Goal: Check status: Check status

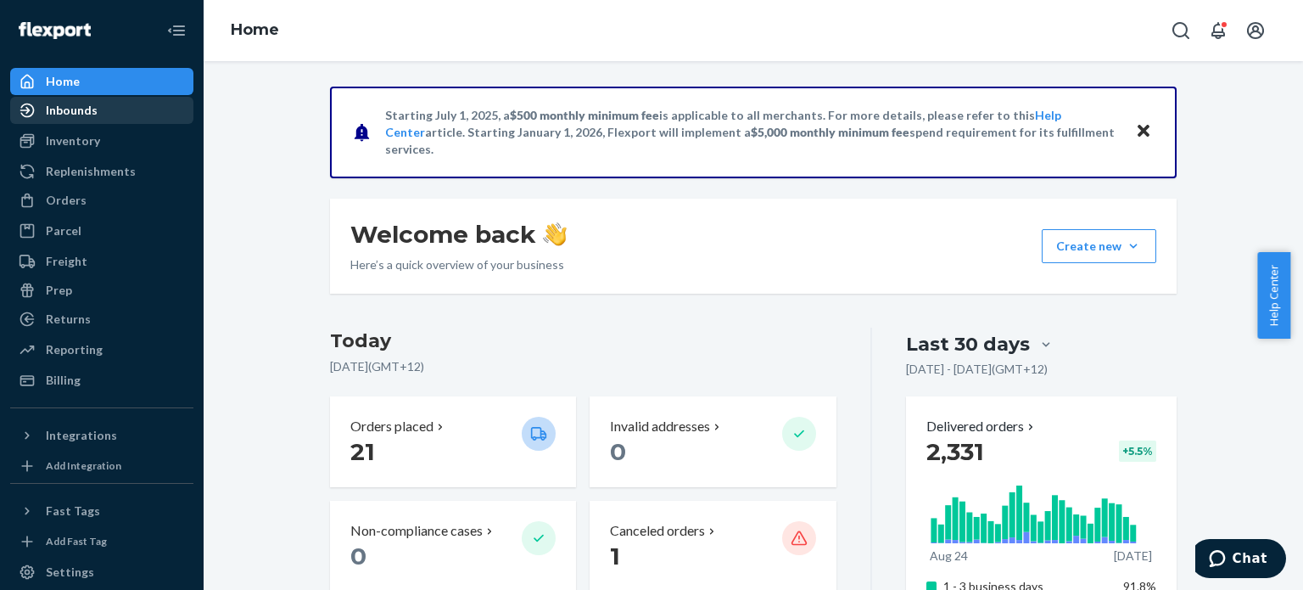
click at [90, 115] on div "Inbounds" at bounding box center [72, 110] width 52 height 17
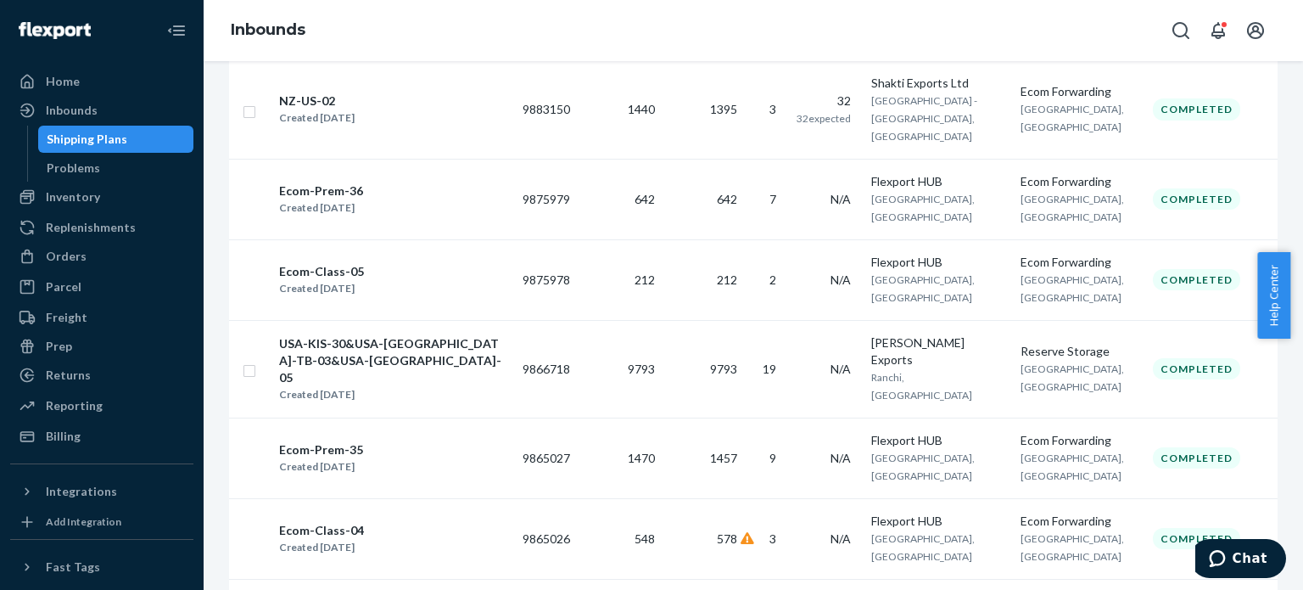
scroll to position [1602, 0]
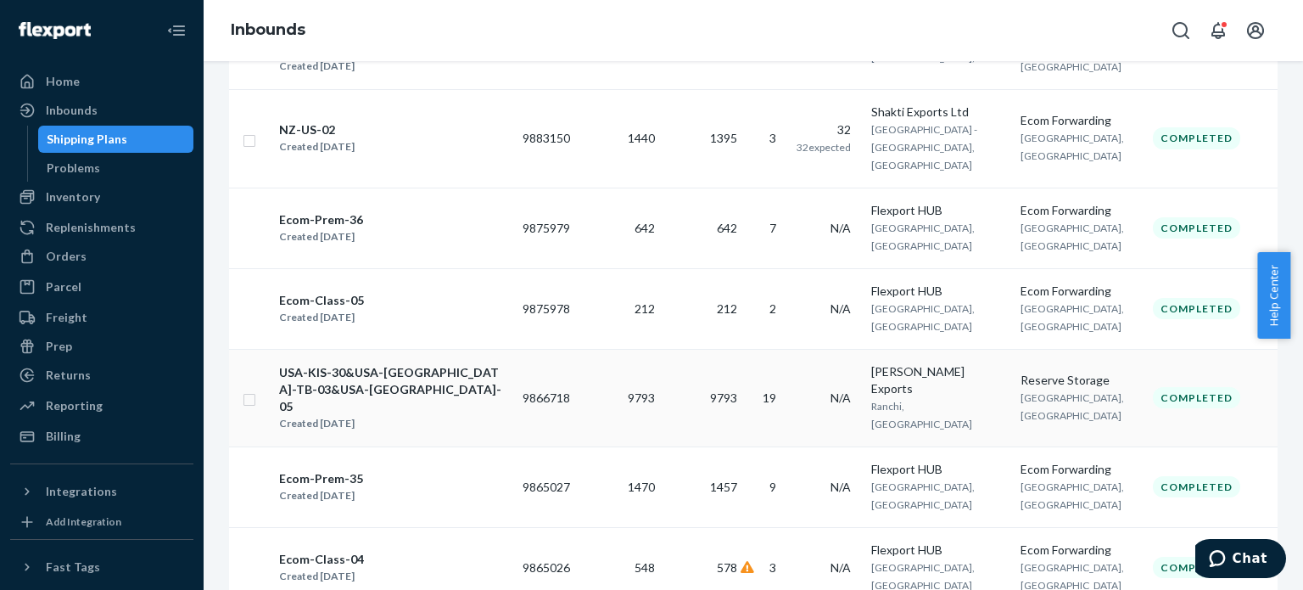
click at [416, 364] on div "USA-KIS-30&USA-[GEOGRAPHIC_DATA]-TB-03&USA-[GEOGRAPHIC_DATA]-05" at bounding box center [393, 389] width 229 height 51
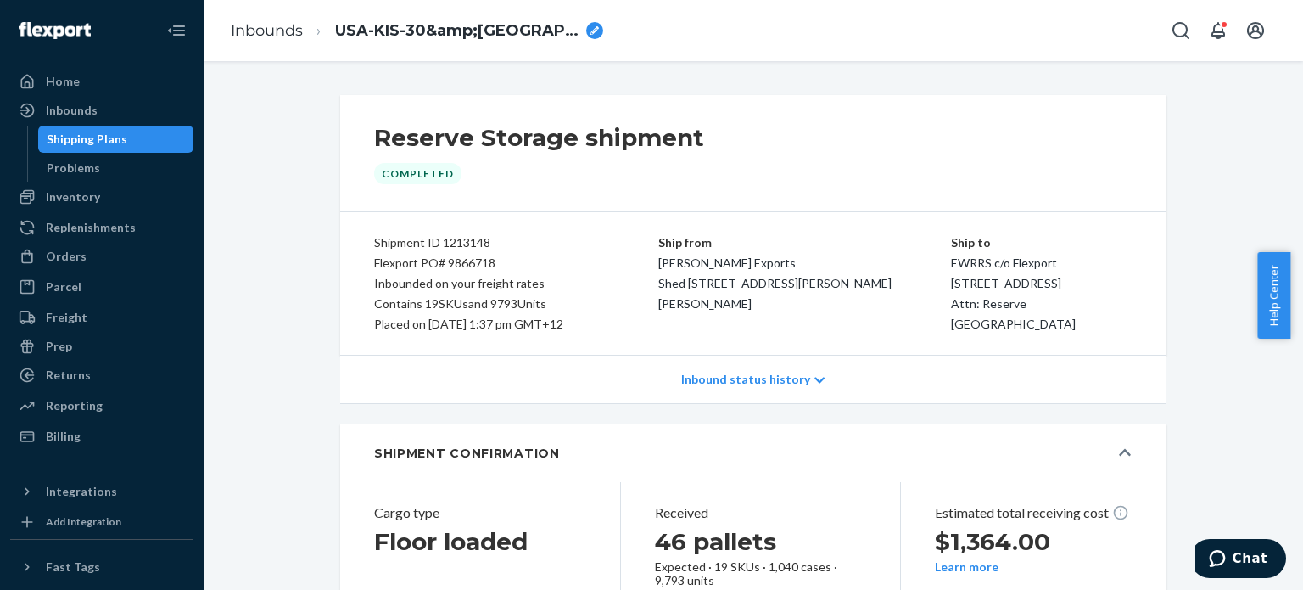
drag, startPoint x: 716, startPoint y: 400, endPoint x: 706, endPoint y: 403, distance: 10.7
click at [716, 388] on p "Inbound status history" at bounding box center [745, 379] width 129 height 17
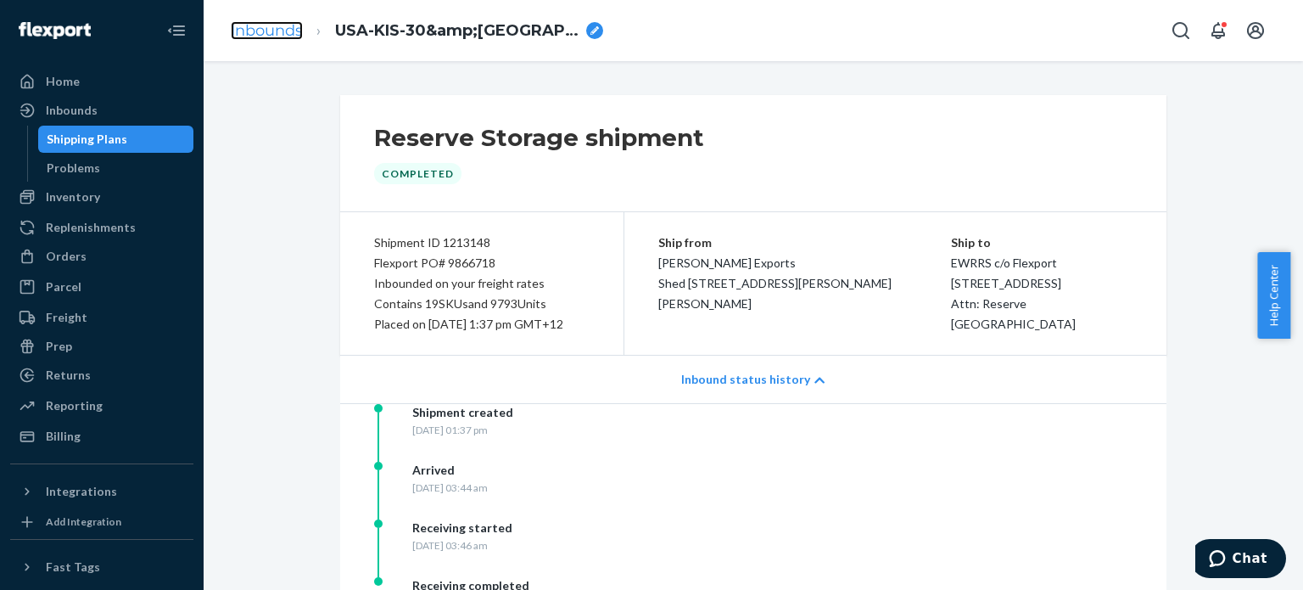
click at [254, 28] on link "Inbounds" at bounding box center [267, 30] width 72 height 19
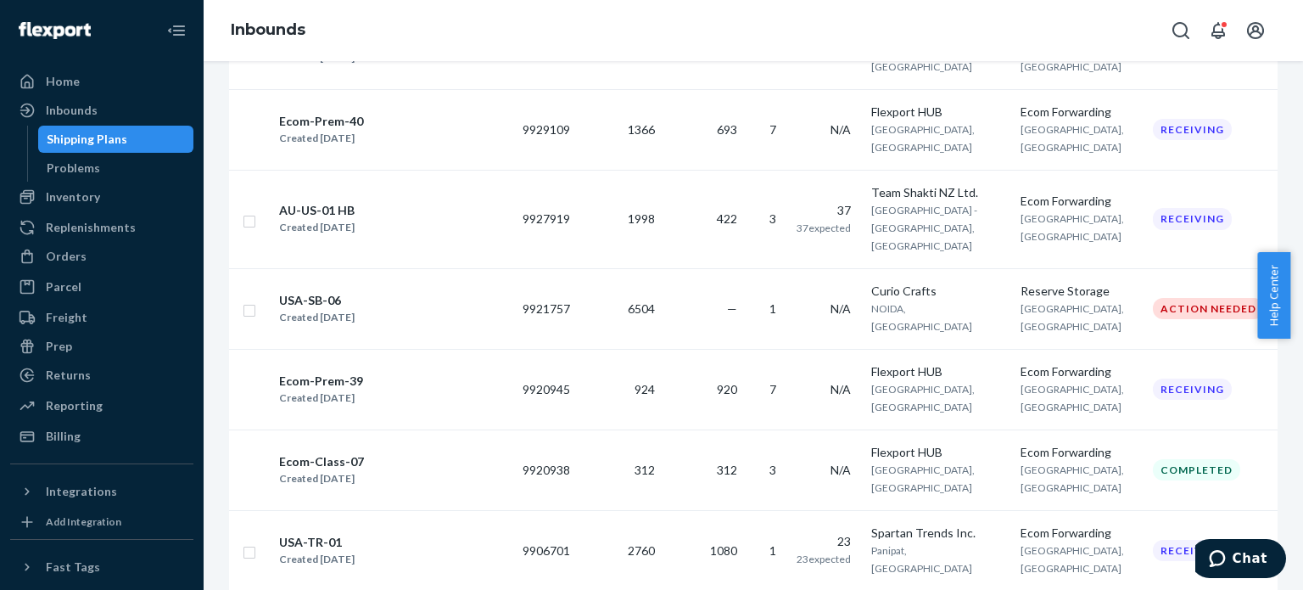
scroll to position [679, 0]
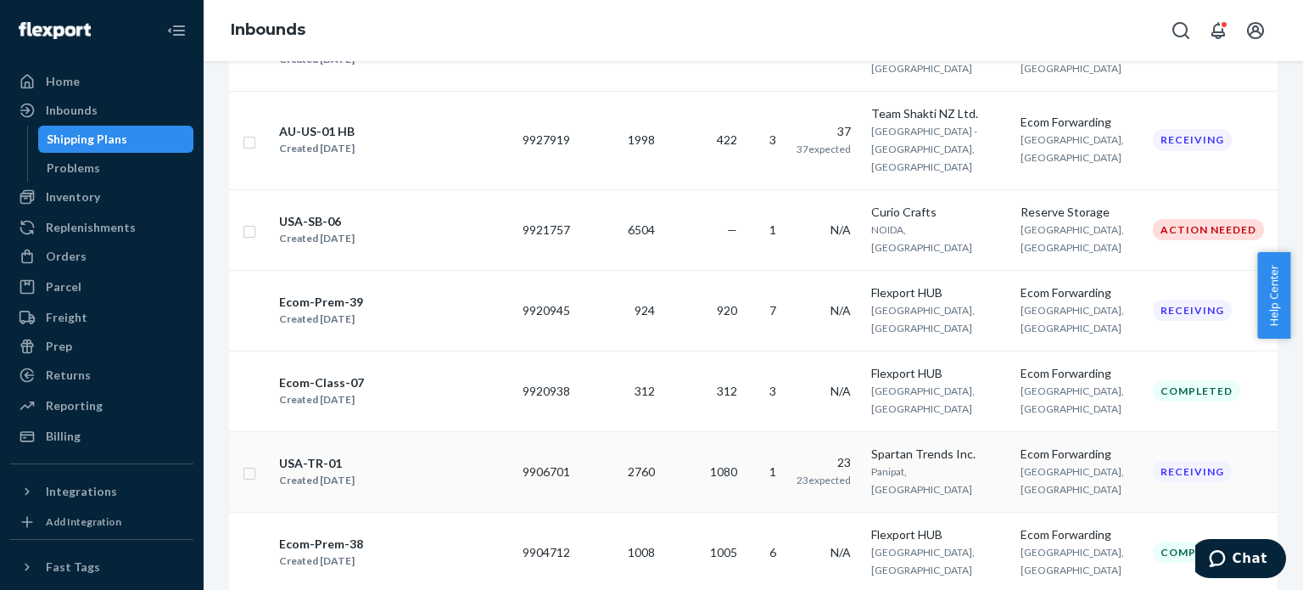
click at [317, 455] on div "USA-TR-01" at bounding box center [316, 463] width 75 height 17
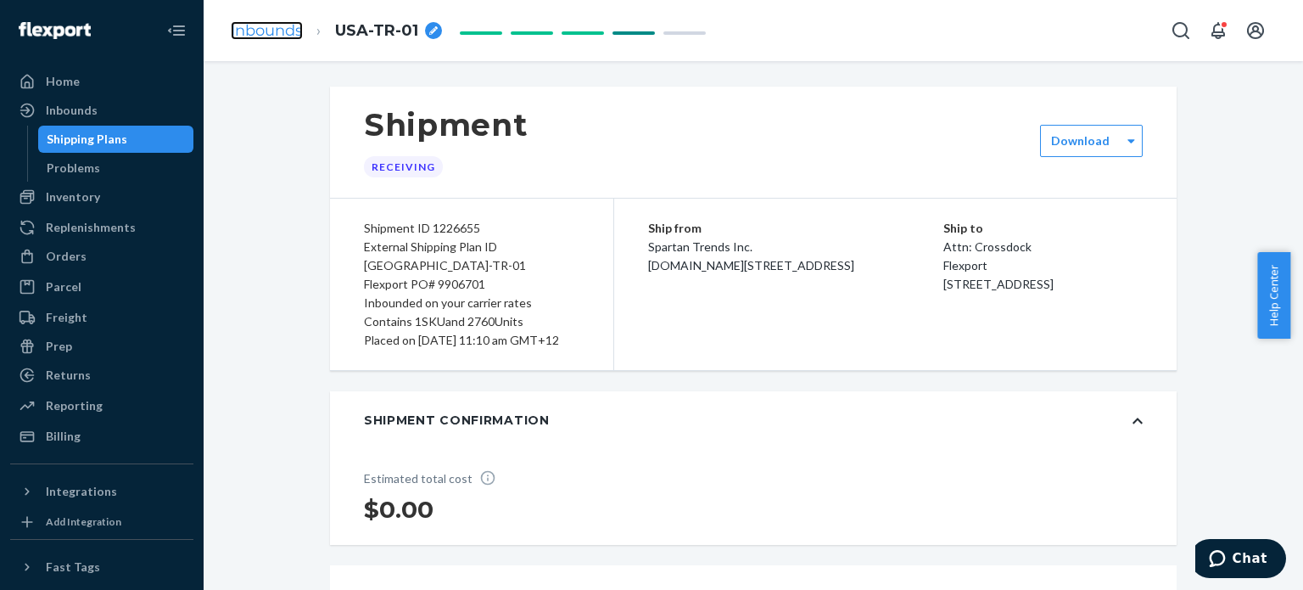
click at [260, 22] on link "Inbounds" at bounding box center [267, 30] width 72 height 19
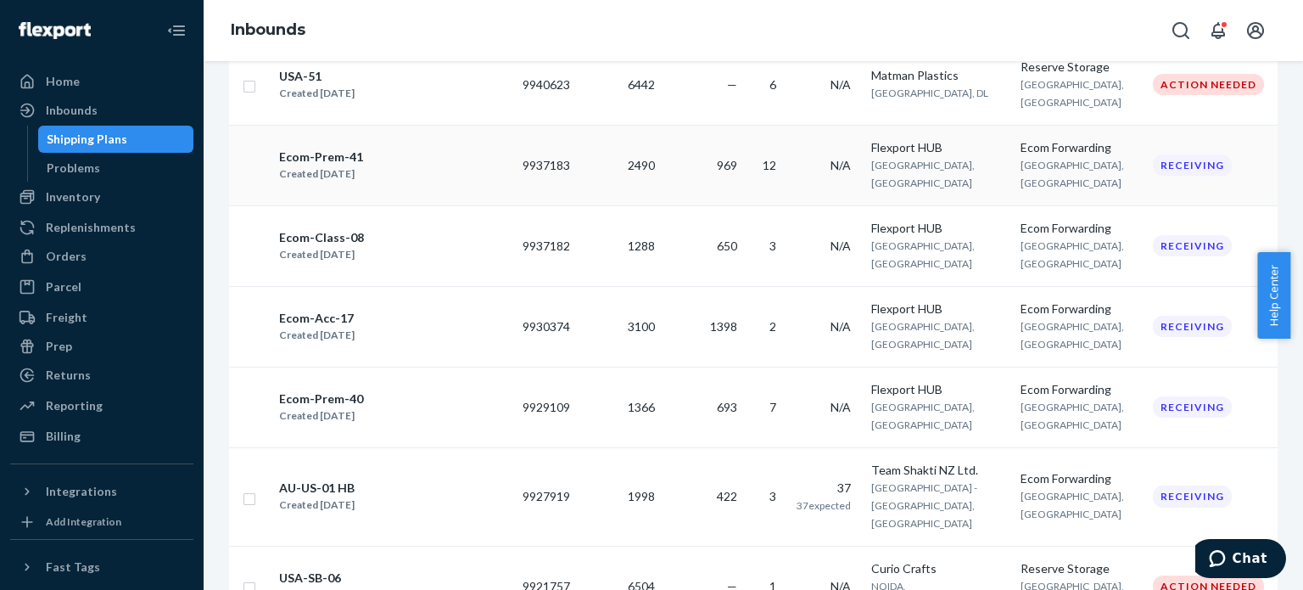
scroll to position [424, 0]
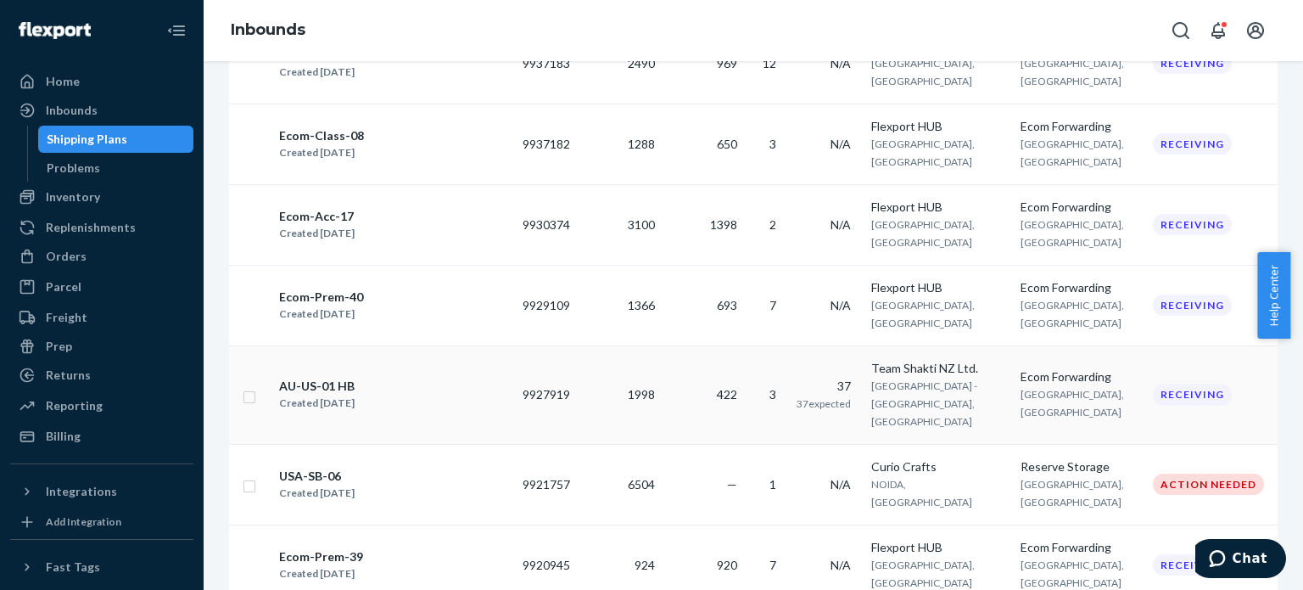
click at [326, 377] on div "AU-US-01 HB" at bounding box center [316, 385] width 75 height 17
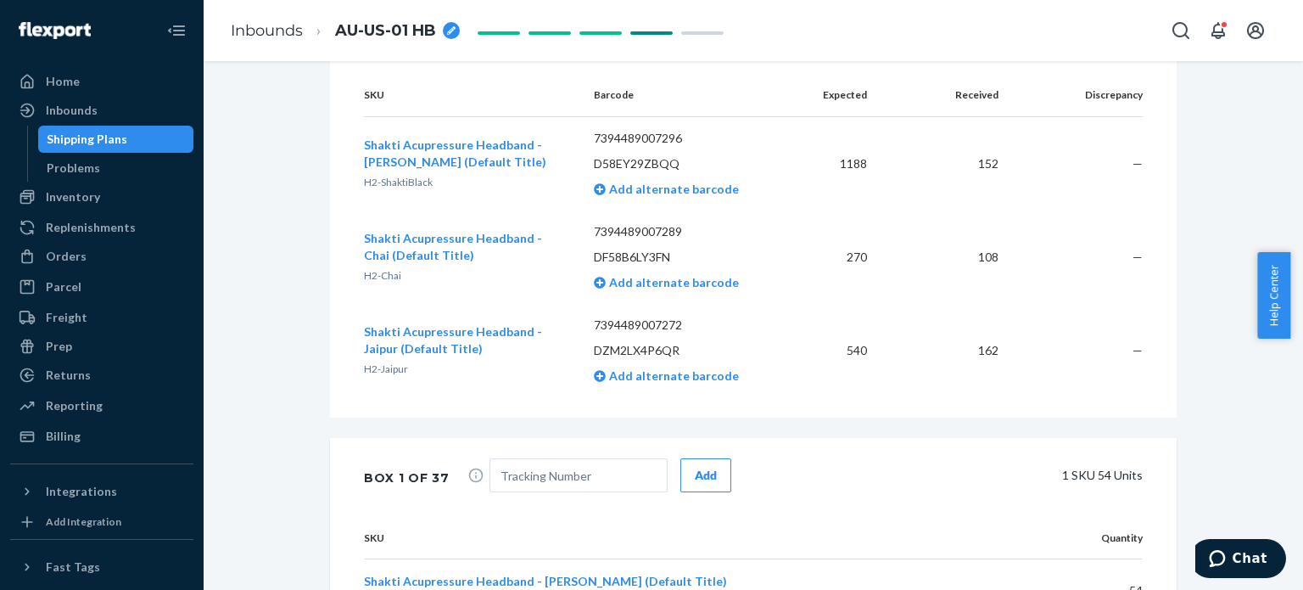
scroll to position [509, 0]
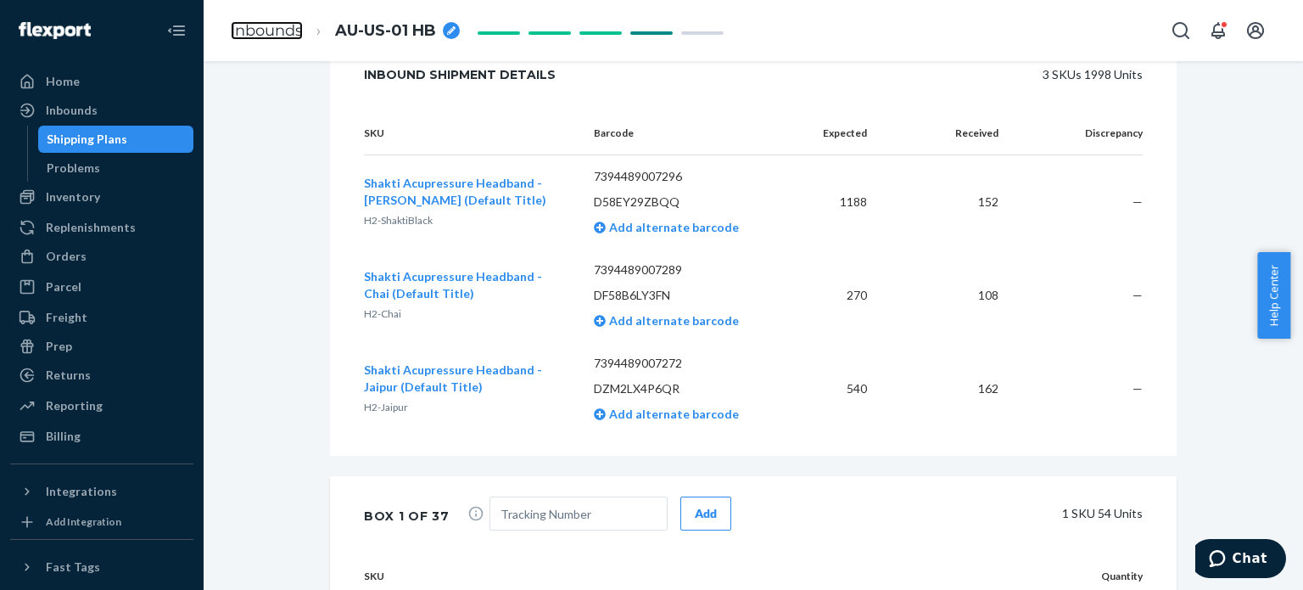
click at [267, 36] on link "Inbounds" at bounding box center [267, 30] width 72 height 19
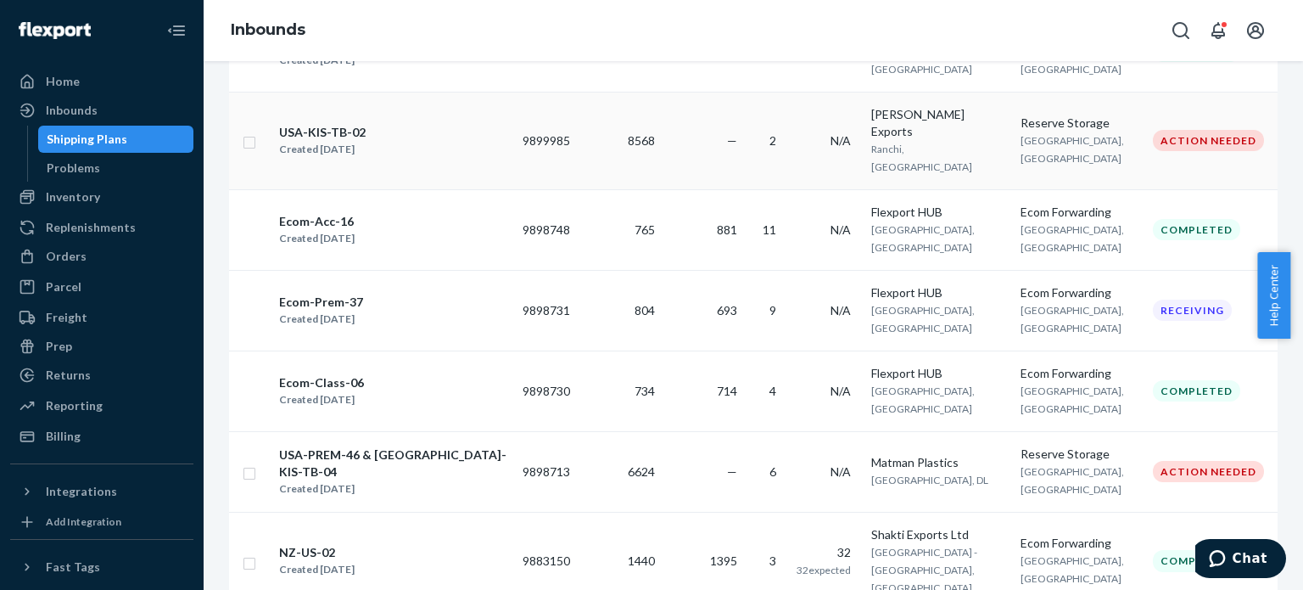
scroll to position [1177, 0]
drag, startPoint x: 350, startPoint y: 206, endPoint x: 461, endPoint y: 309, distance: 151.3
click at [350, 295] on div "Ecom-Prem-37" at bounding box center [321, 303] width 84 height 17
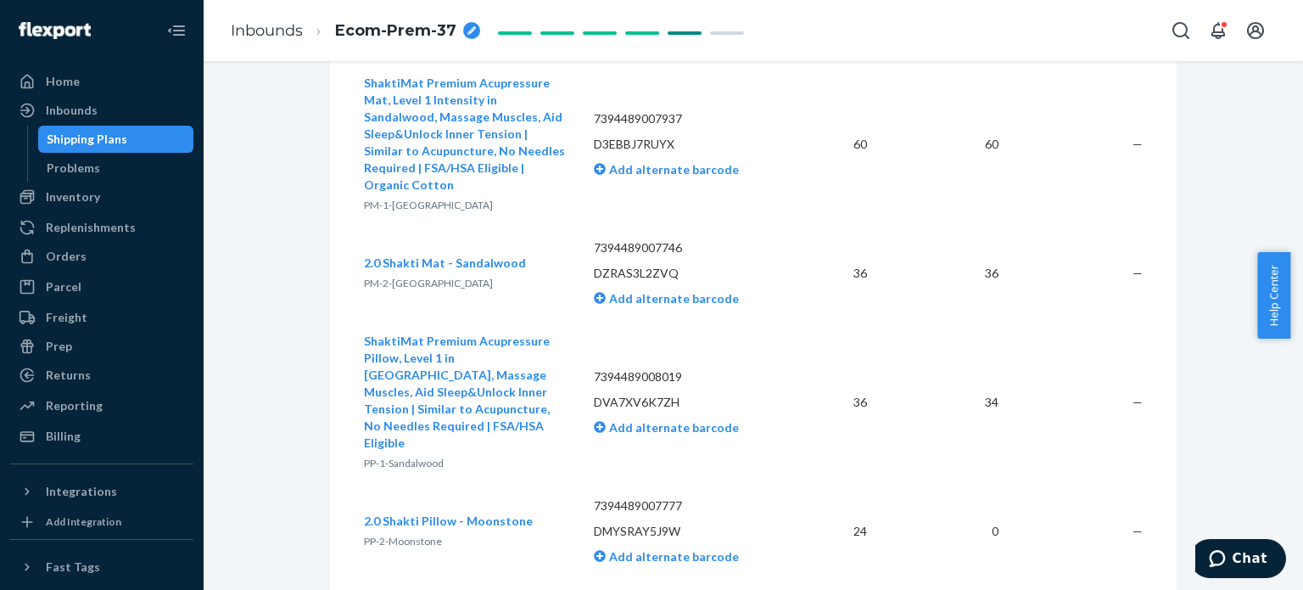
scroll to position [1710, 0]
click at [285, 23] on link "Inbounds" at bounding box center [267, 30] width 72 height 19
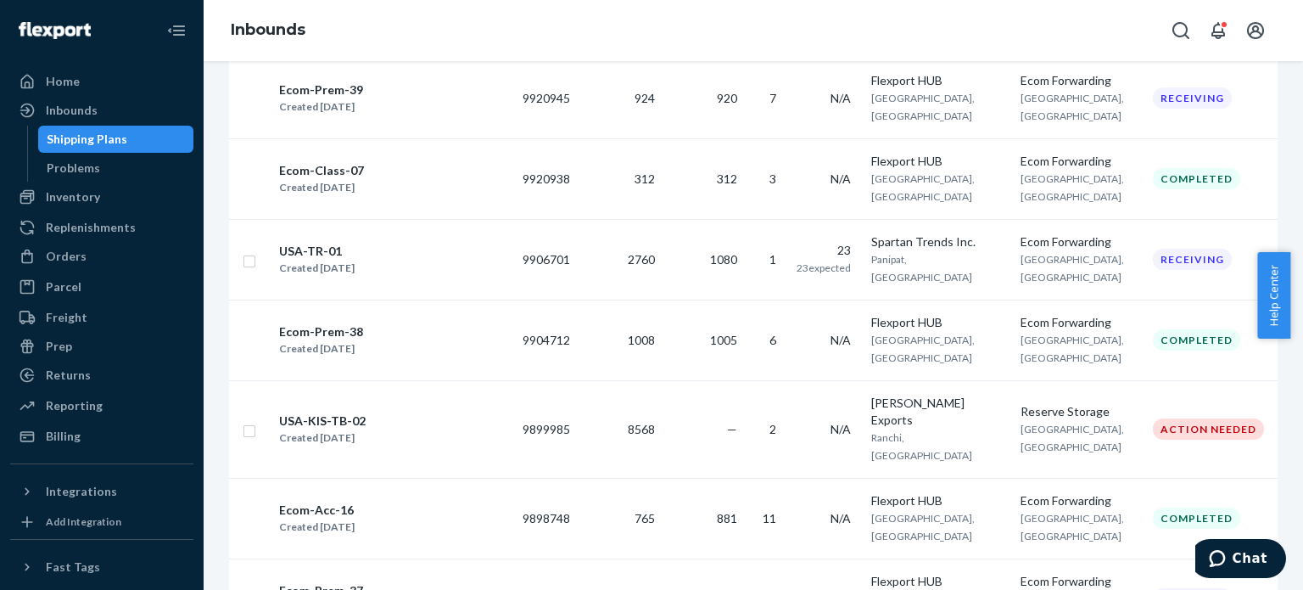
scroll to position [848, 0]
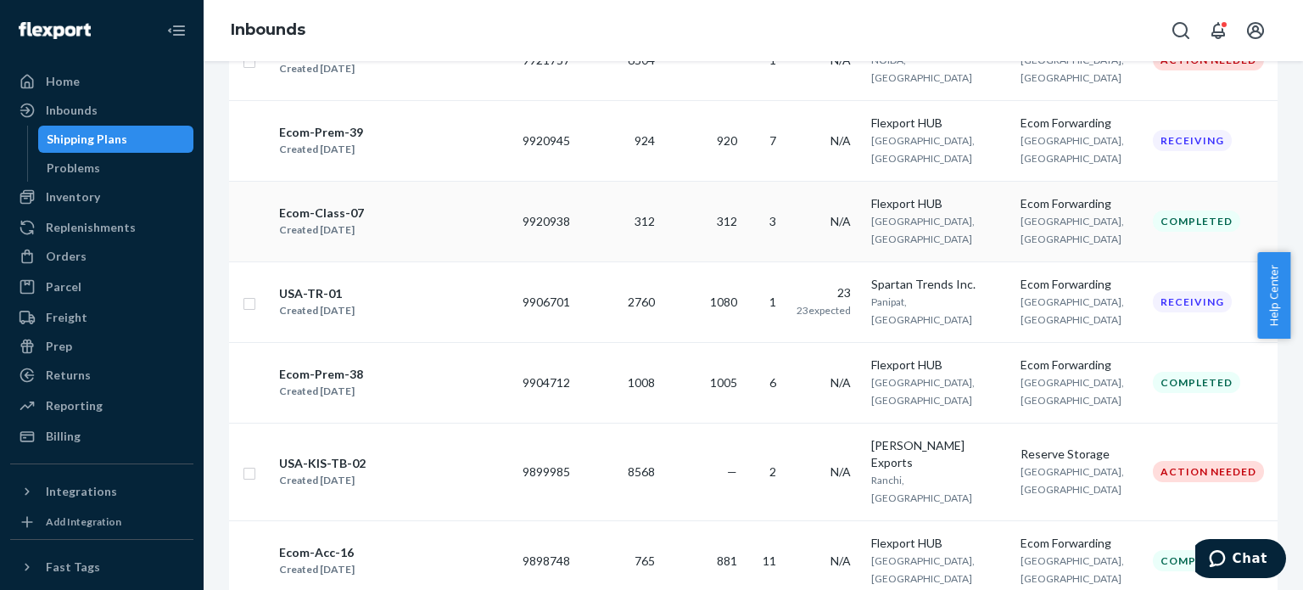
click at [305, 204] on div "Ecom-Class-07" at bounding box center [321, 212] width 85 height 17
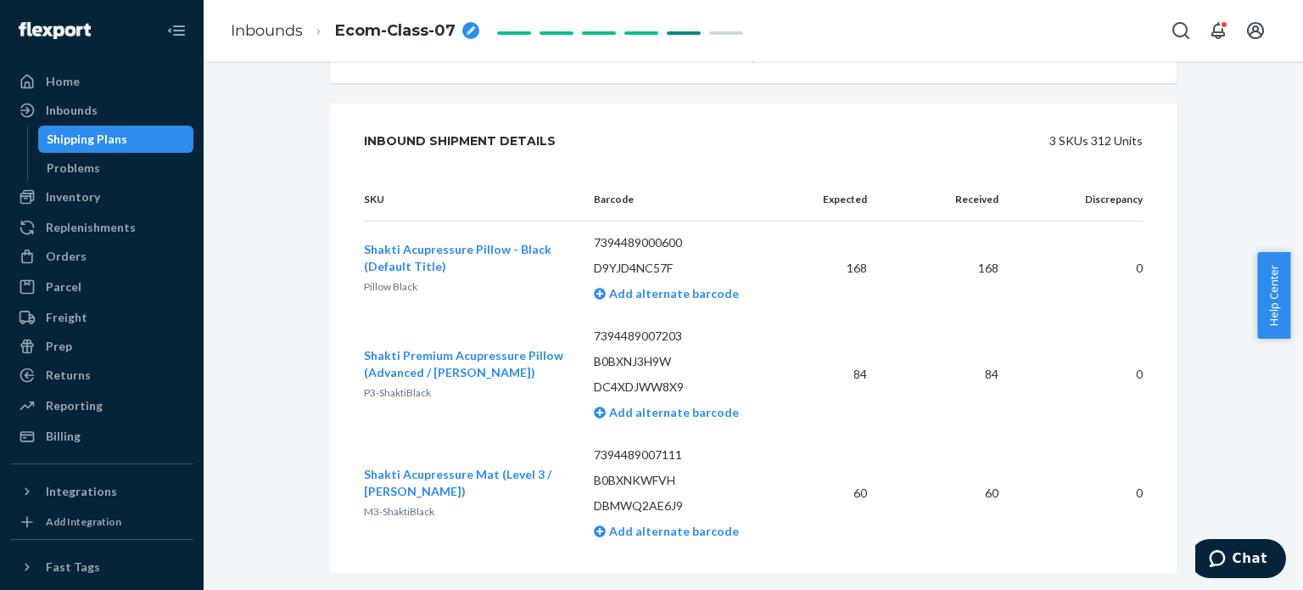
scroll to position [723, 0]
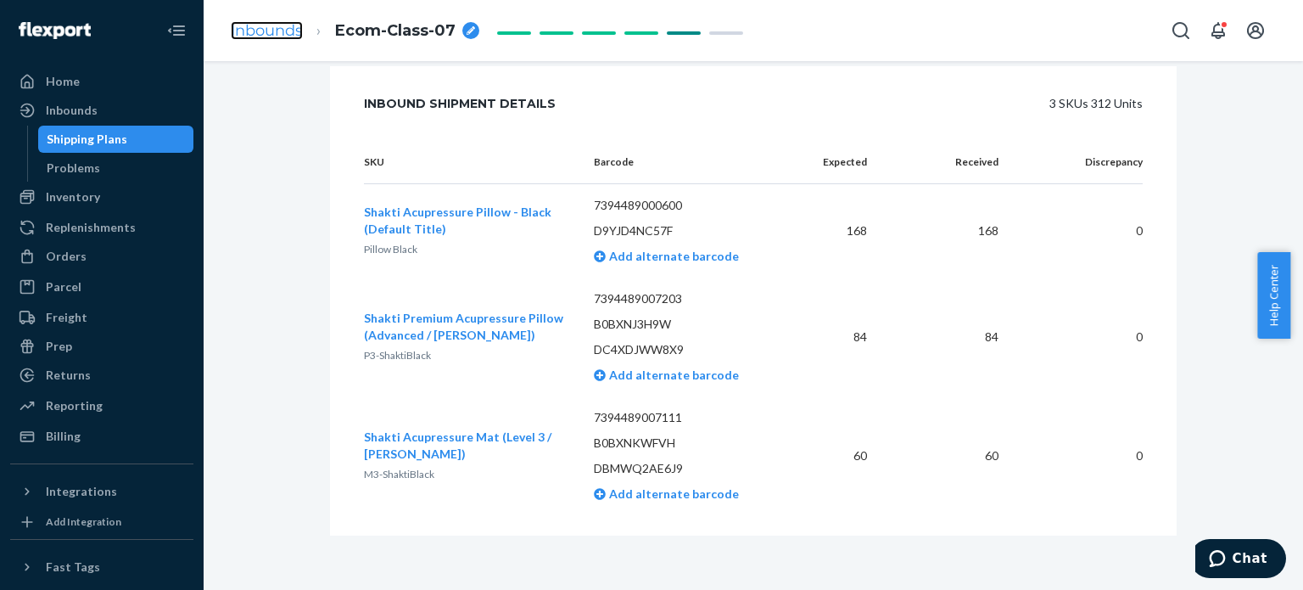
click at [247, 36] on link "Inbounds" at bounding box center [267, 30] width 72 height 19
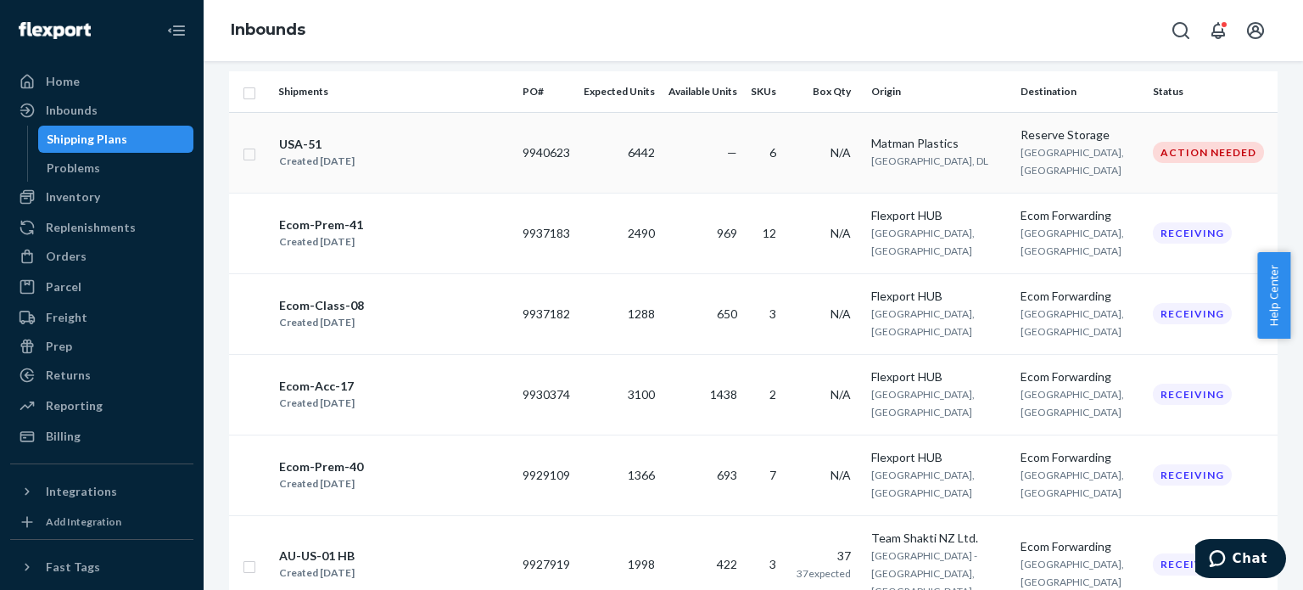
scroll to position [594, 0]
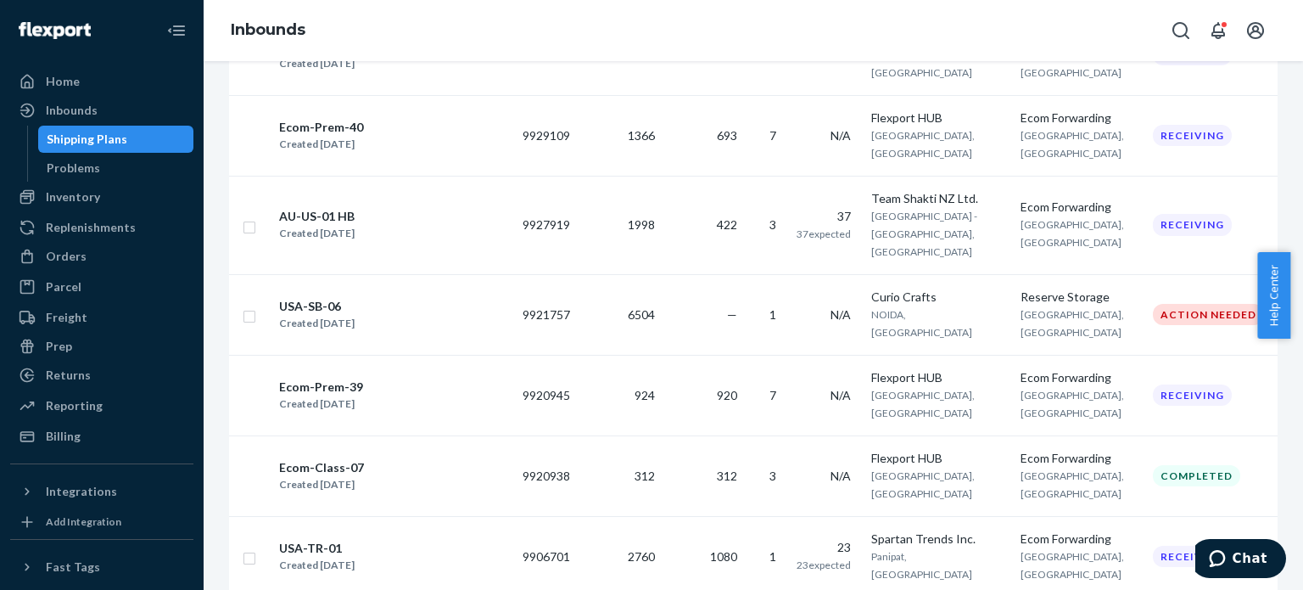
click at [329, 378] on div "Ecom-Prem-39" at bounding box center [321, 386] width 84 height 17
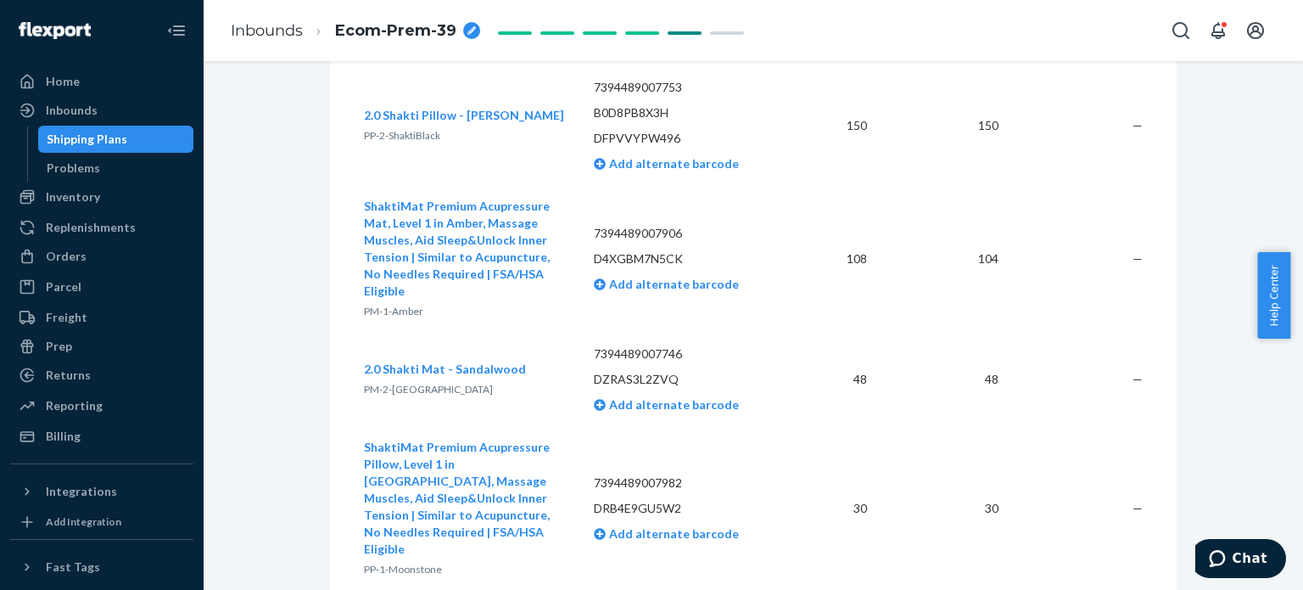
scroll to position [1395, 0]
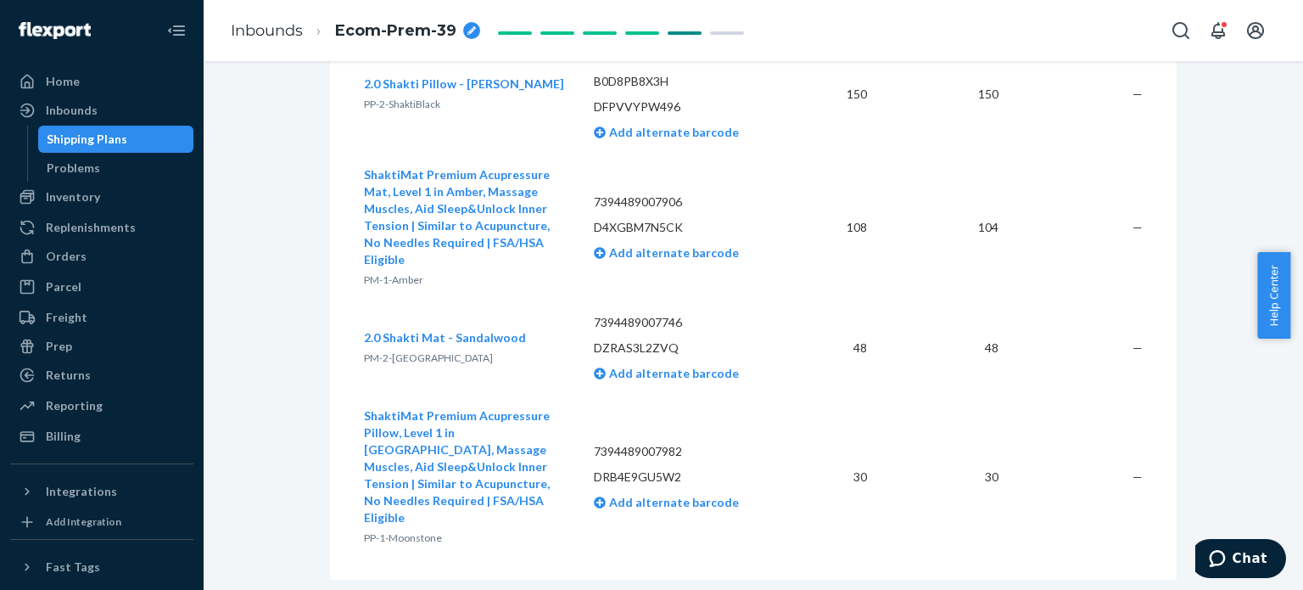
click at [275, 41] on li "Inbounds" at bounding box center [267, 31] width 72 height 22
click at [275, 34] on link "Inbounds" at bounding box center [267, 30] width 72 height 19
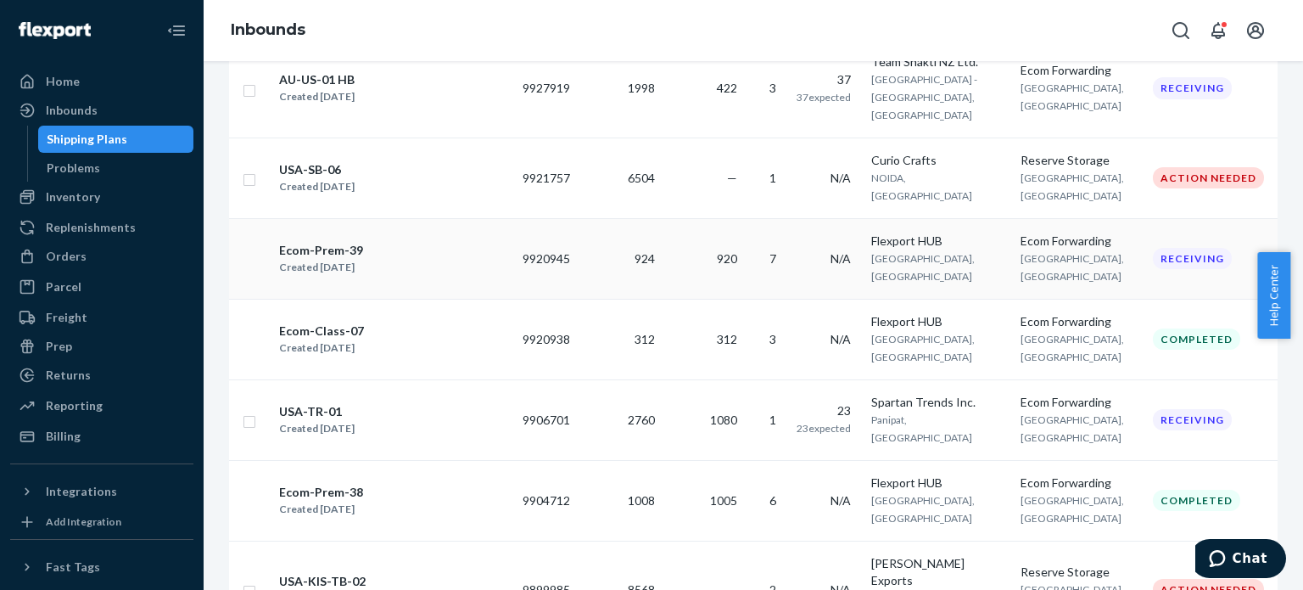
scroll to position [509, 0]
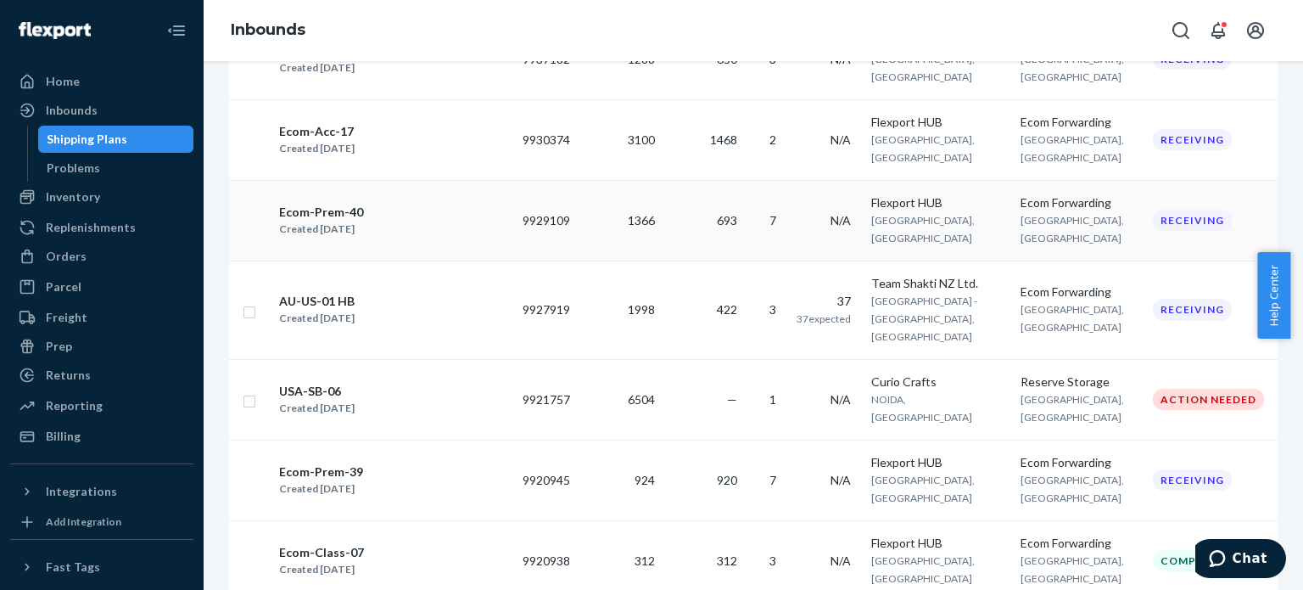
click at [302, 204] on div "Ecom-Prem-40" at bounding box center [321, 212] width 84 height 17
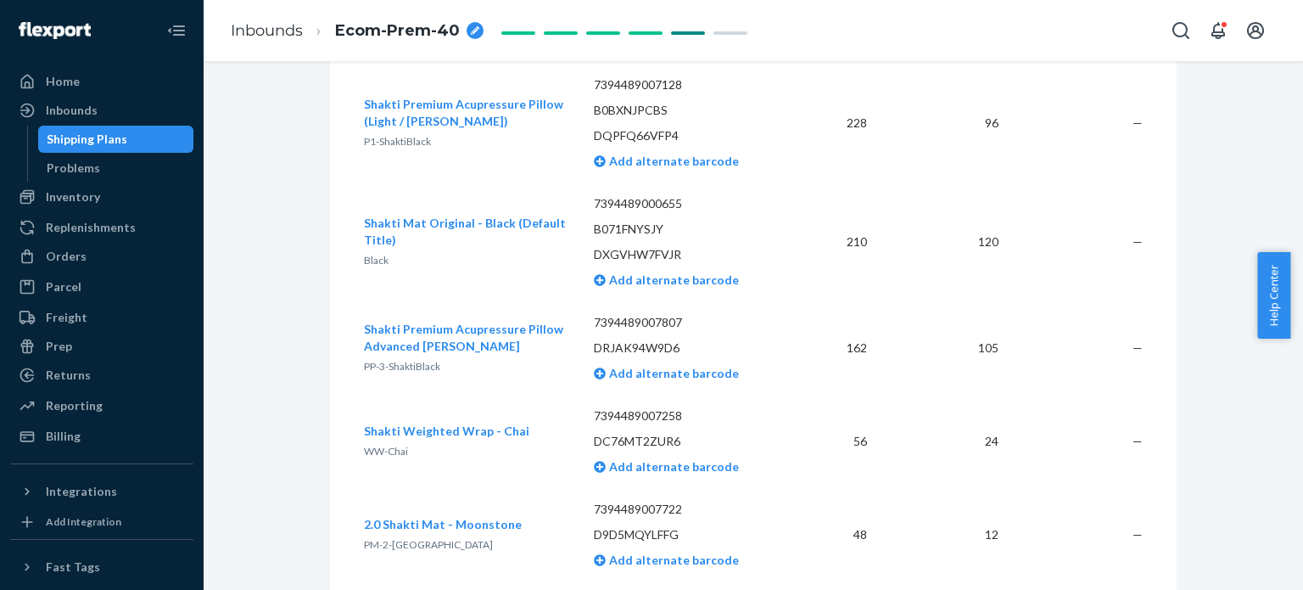
scroll to position [1176, 0]
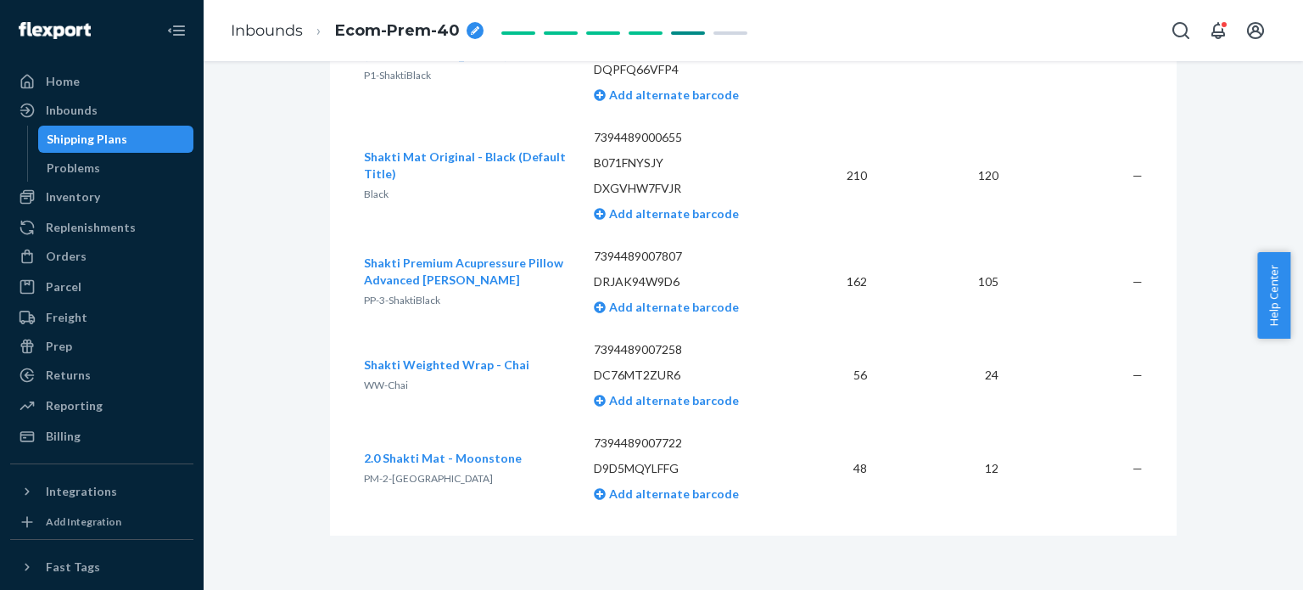
click at [280, 14] on ol "Inbounds Ecom-Prem-40" at bounding box center [357, 31] width 280 height 50
click at [285, 30] on link "Inbounds" at bounding box center [267, 30] width 72 height 19
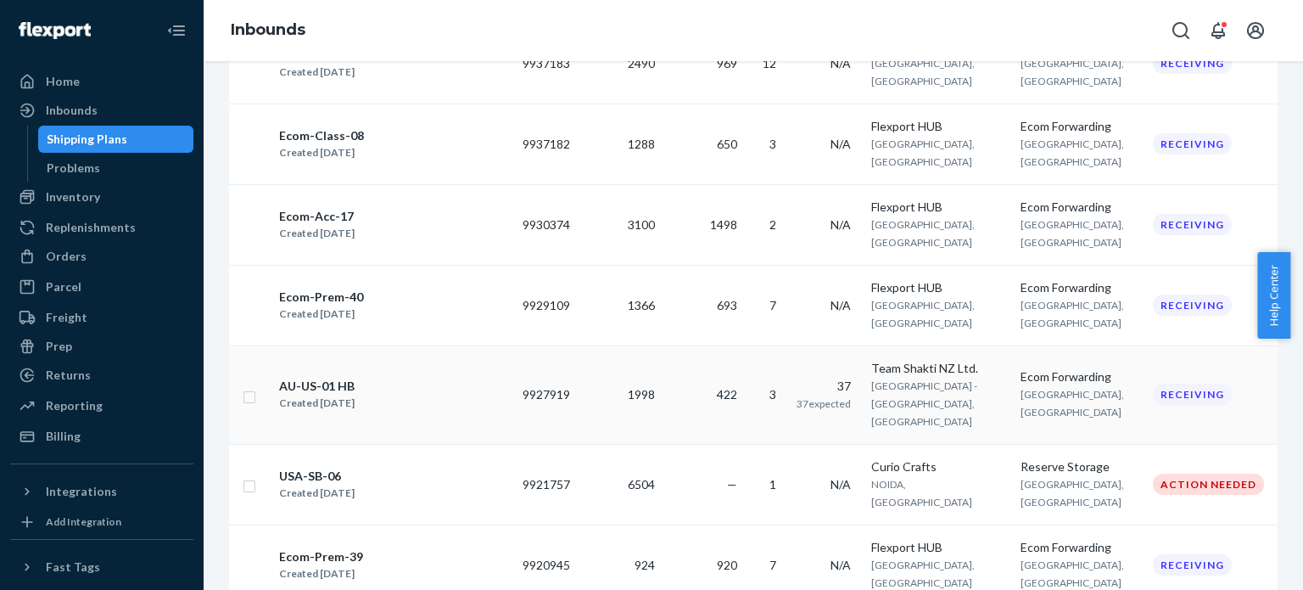
scroll to position [85, 0]
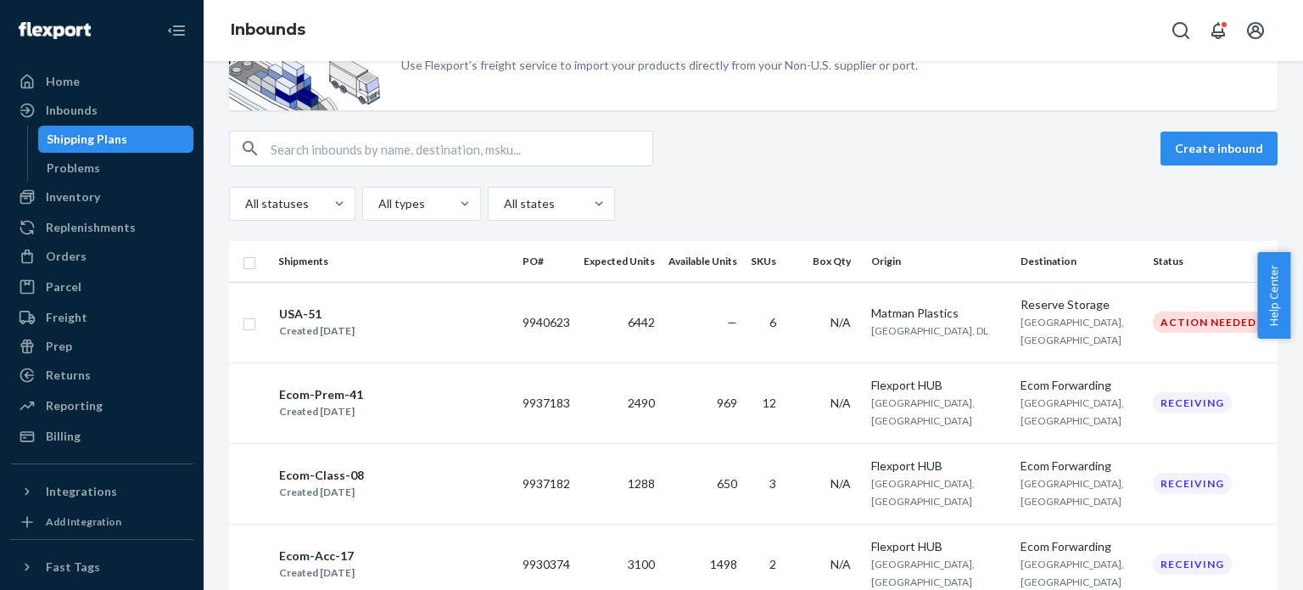
click at [298, 547] on div "Ecom-Acc-17" at bounding box center [316, 555] width 75 height 17
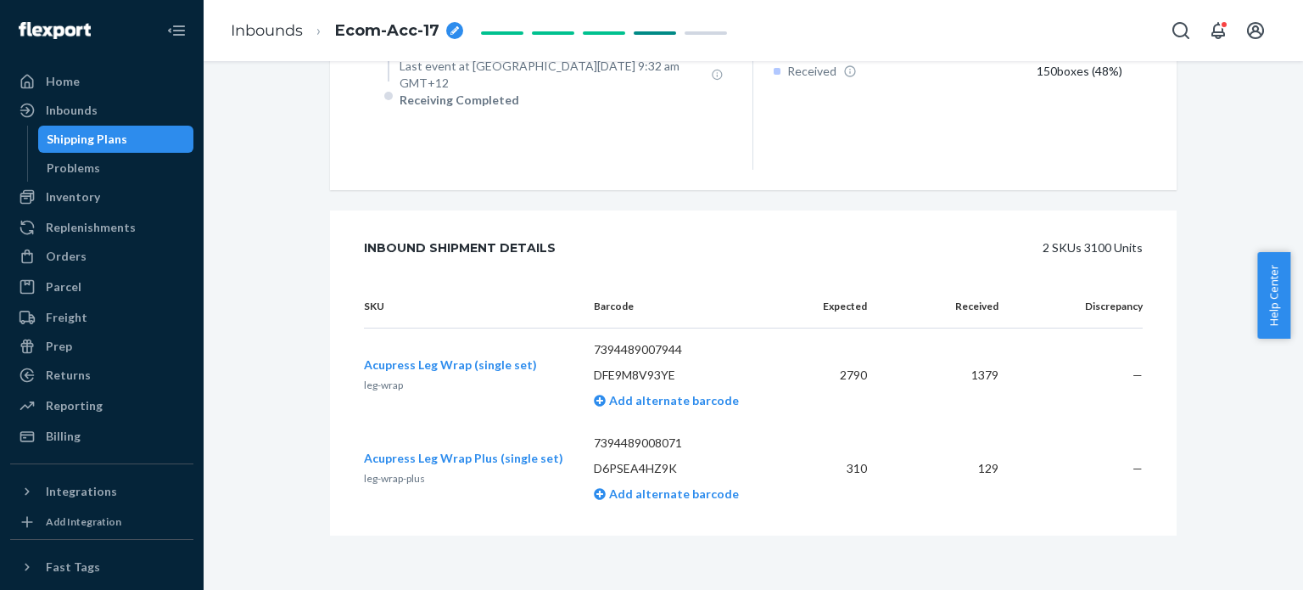
scroll to position [888, 0]
click at [258, 33] on link "Inbounds" at bounding box center [267, 30] width 72 height 19
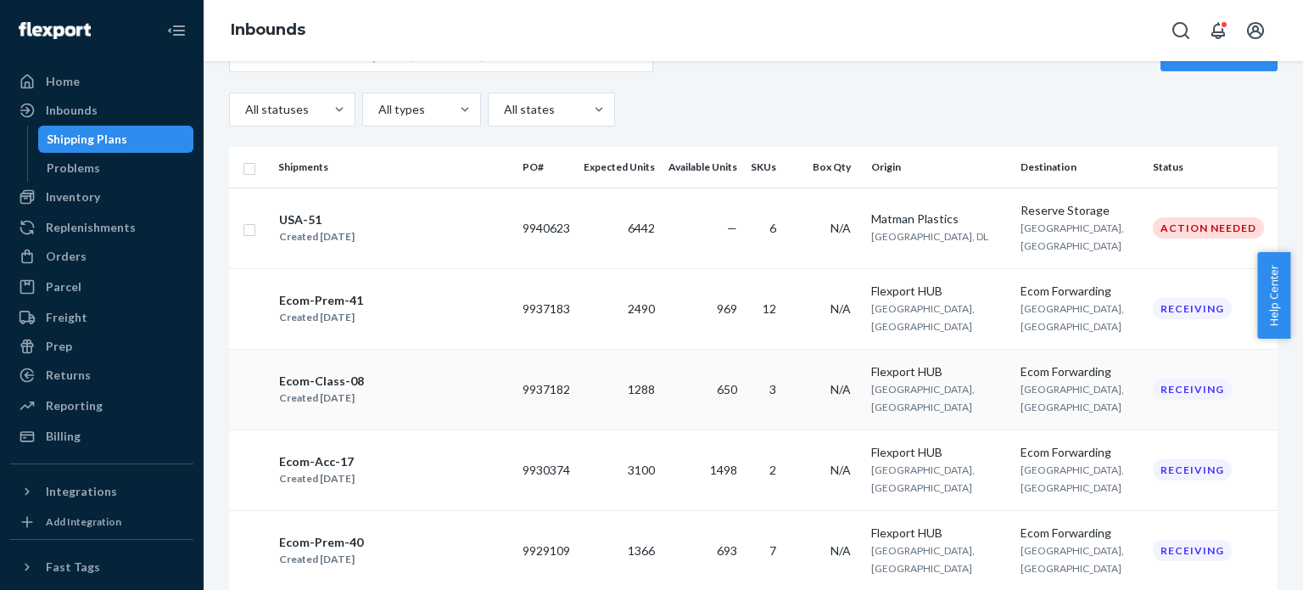
scroll to position [170, 0]
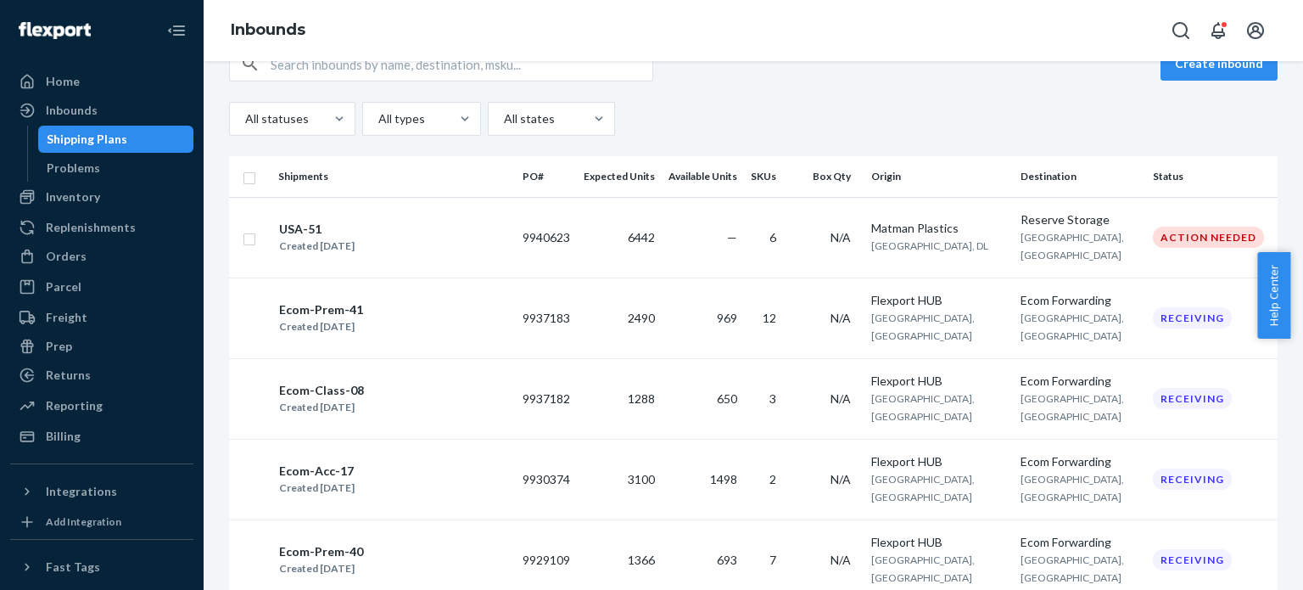
click at [293, 382] on div "Ecom-Class-08" at bounding box center [321, 390] width 85 height 17
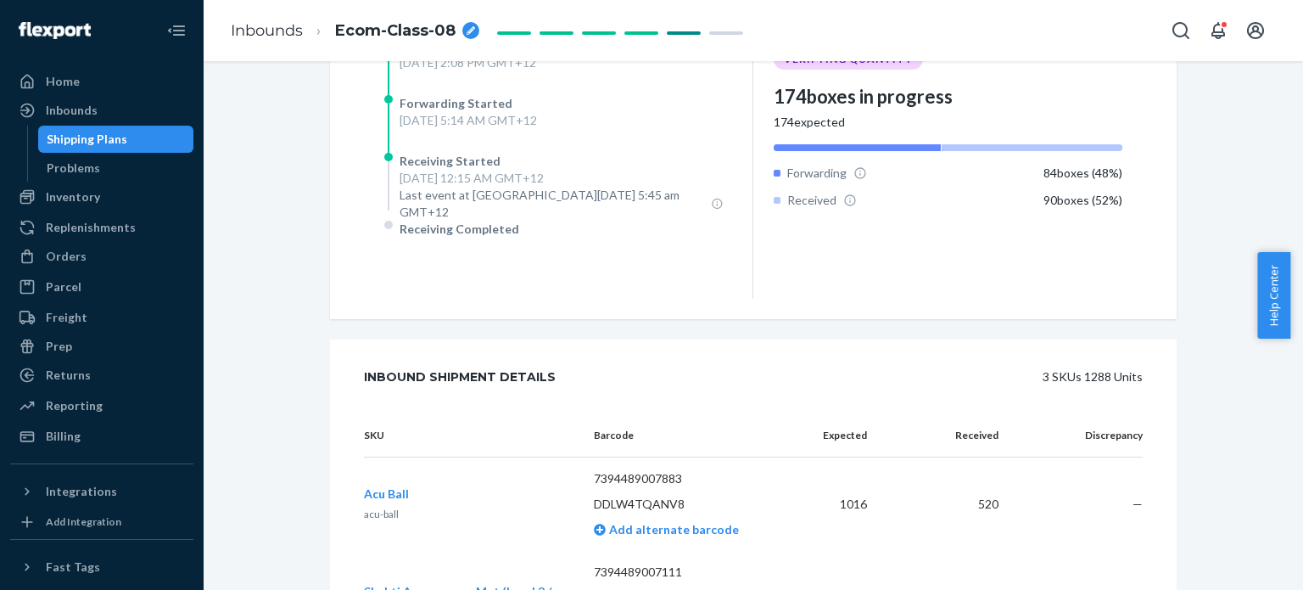
scroll to position [273, 0]
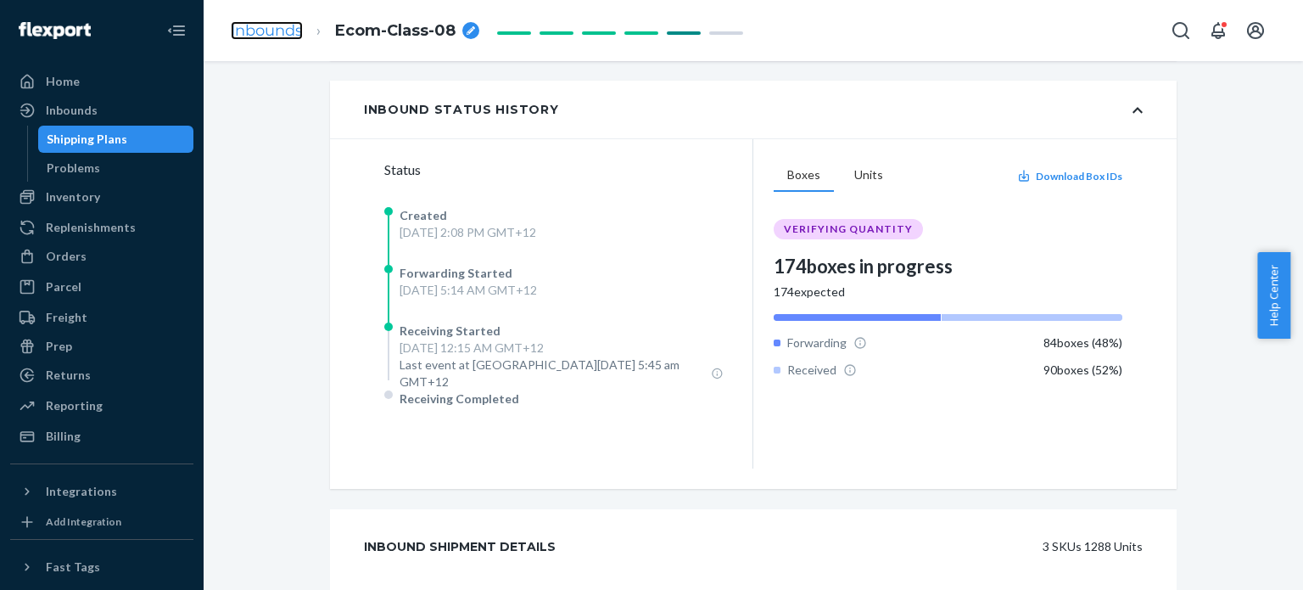
click at [285, 36] on link "Inbounds" at bounding box center [267, 30] width 72 height 19
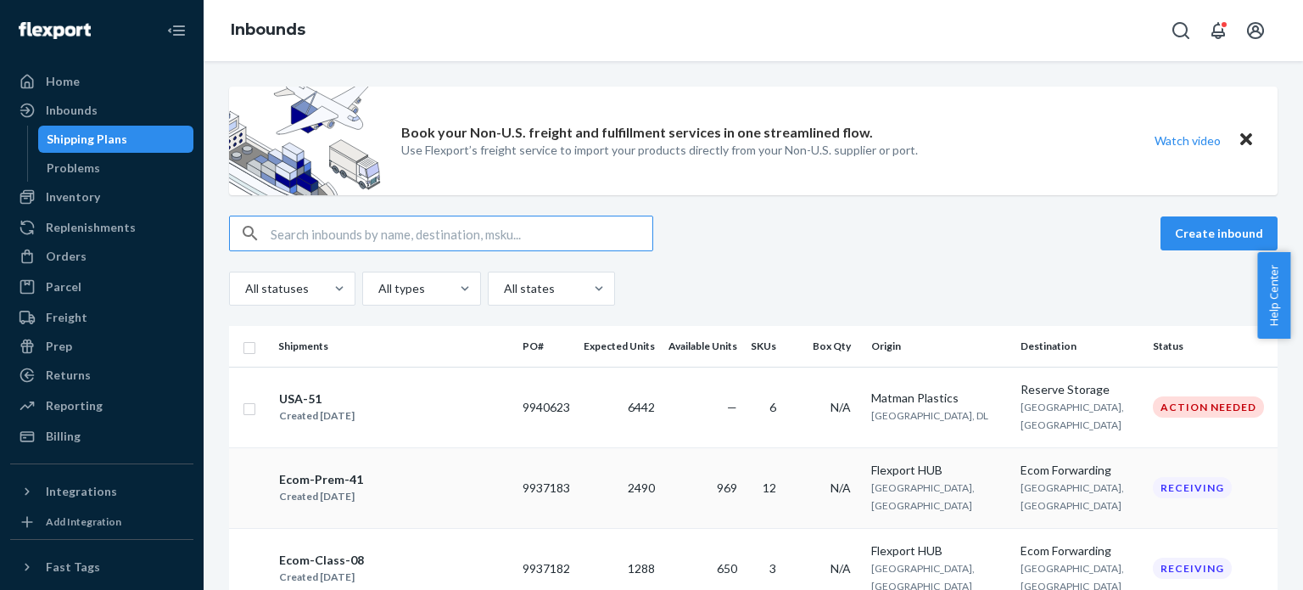
click at [288, 471] on div "Ecom-Prem-41" at bounding box center [321, 479] width 84 height 17
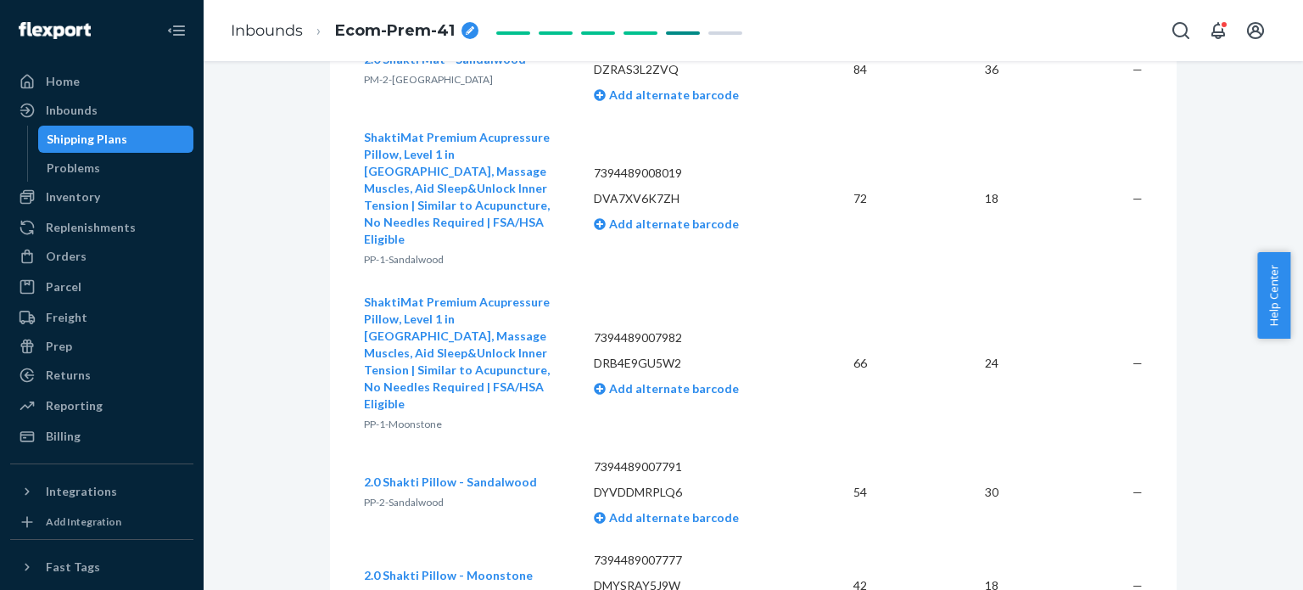
scroll to position [1763, 0]
